Goal: Information Seeking & Learning: Find specific fact

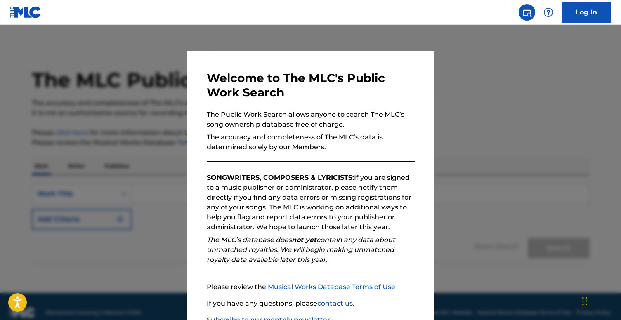
scroll to position [57, 0]
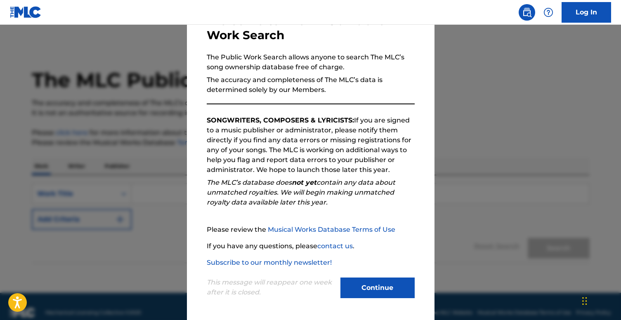
click at [370, 294] on button "Continue" at bounding box center [378, 288] width 74 height 21
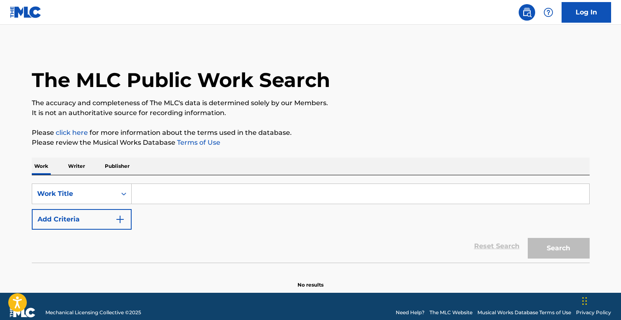
click at [167, 193] on input "Search Form" at bounding box center [361, 194] width 458 height 20
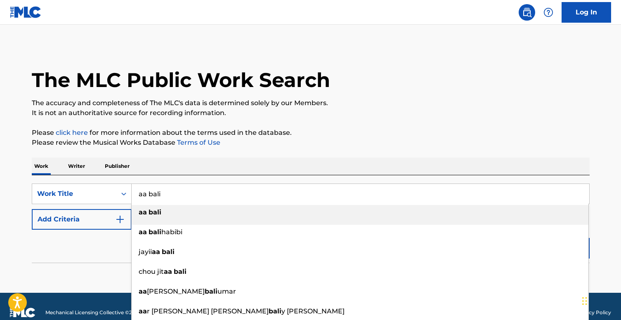
type input "aa bali"
click at [163, 212] on div "aa bali" at bounding box center [360, 212] width 457 height 15
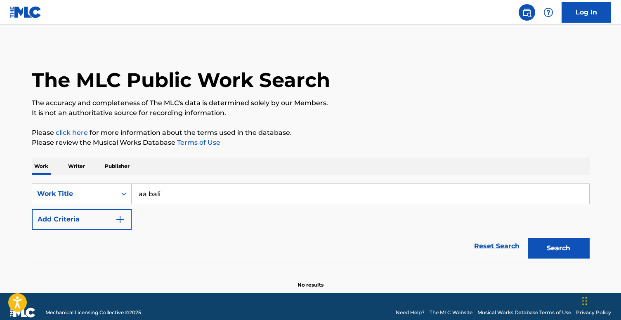
click at [552, 244] on button "Search" at bounding box center [559, 248] width 62 height 21
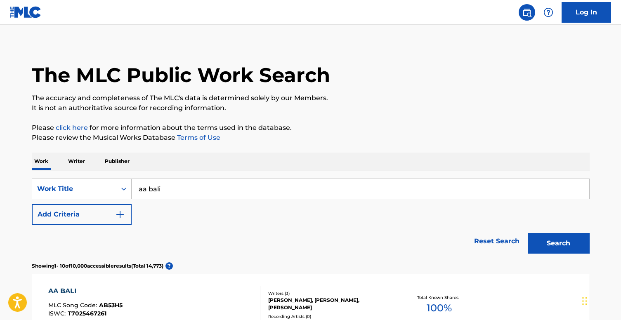
scroll to position [0, 0]
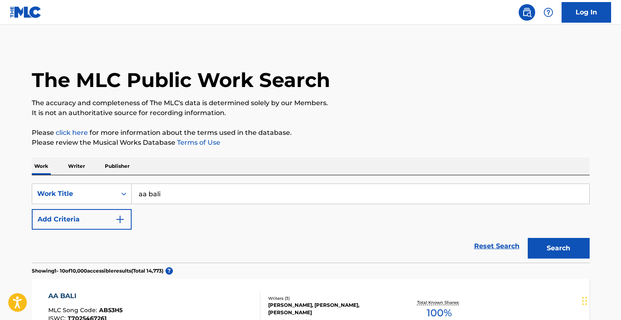
click at [108, 212] on button "Add Criteria" at bounding box center [82, 219] width 100 height 21
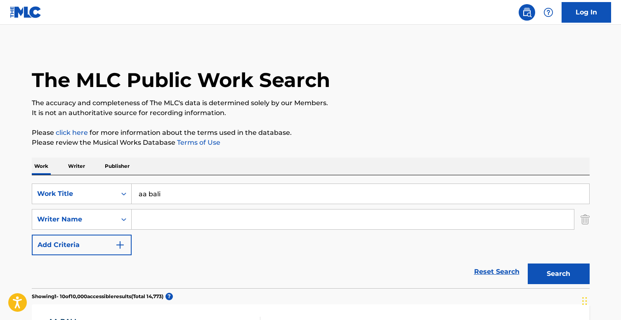
click at [149, 225] on input "Search Form" at bounding box center [353, 220] width 443 height 20
type input "[PERSON_NAME]"
click at [544, 266] on button "Search" at bounding box center [559, 274] width 62 height 21
